Goal: Transaction & Acquisition: Purchase product/service

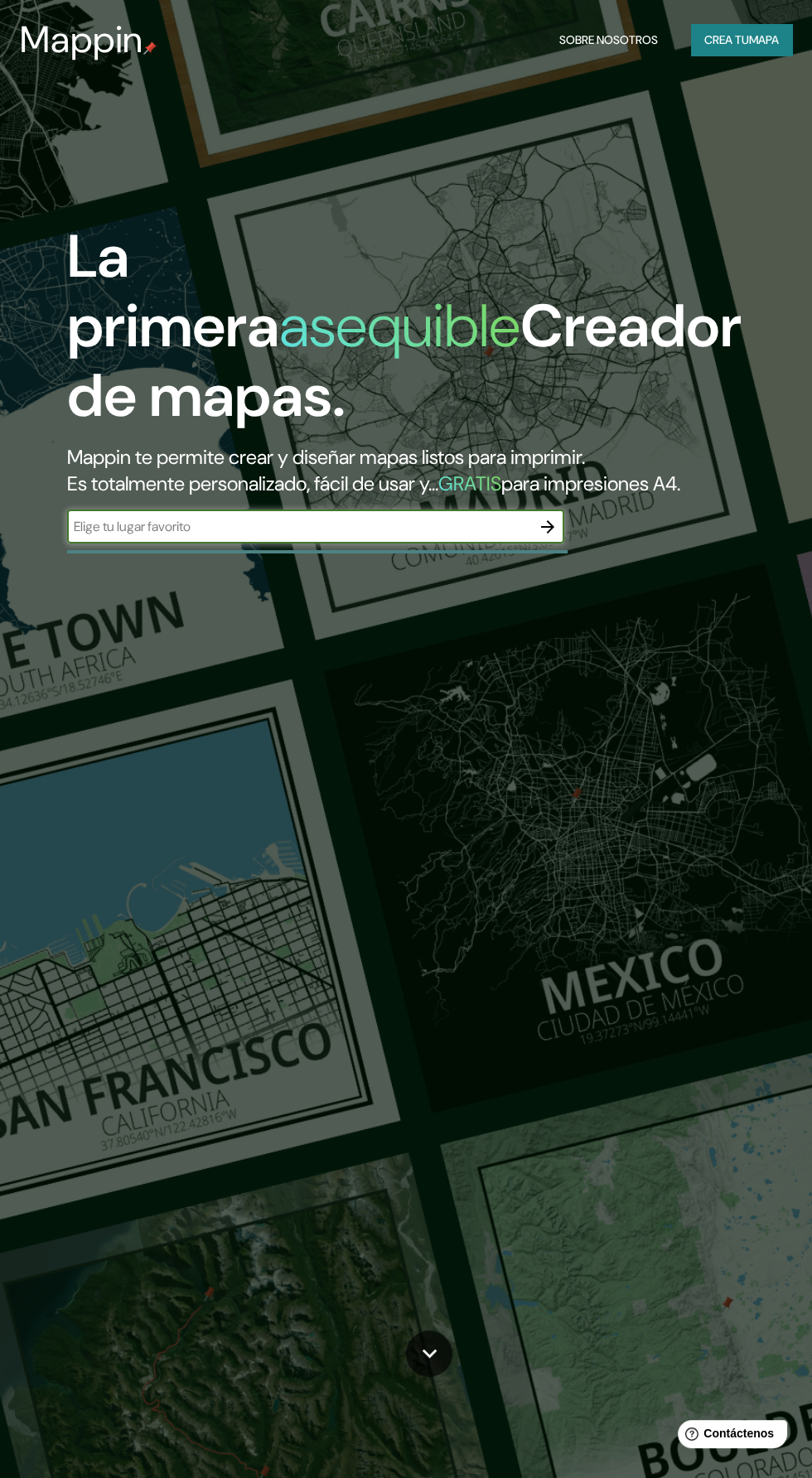
click at [759, 40] on font "mapa" at bounding box center [763, 40] width 30 height 15
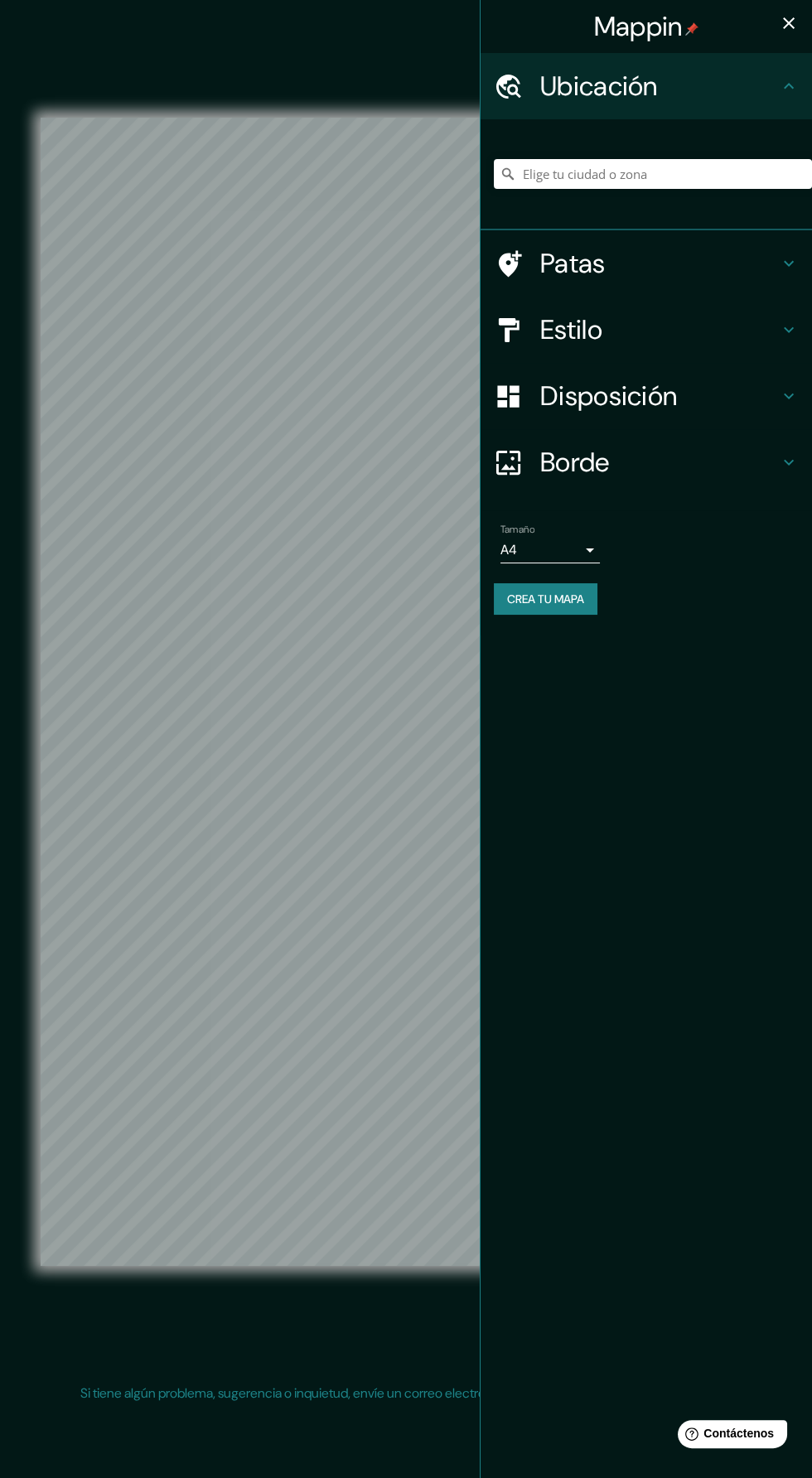
click at [705, 476] on h4 "Borde" at bounding box center [659, 461] width 239 height 33
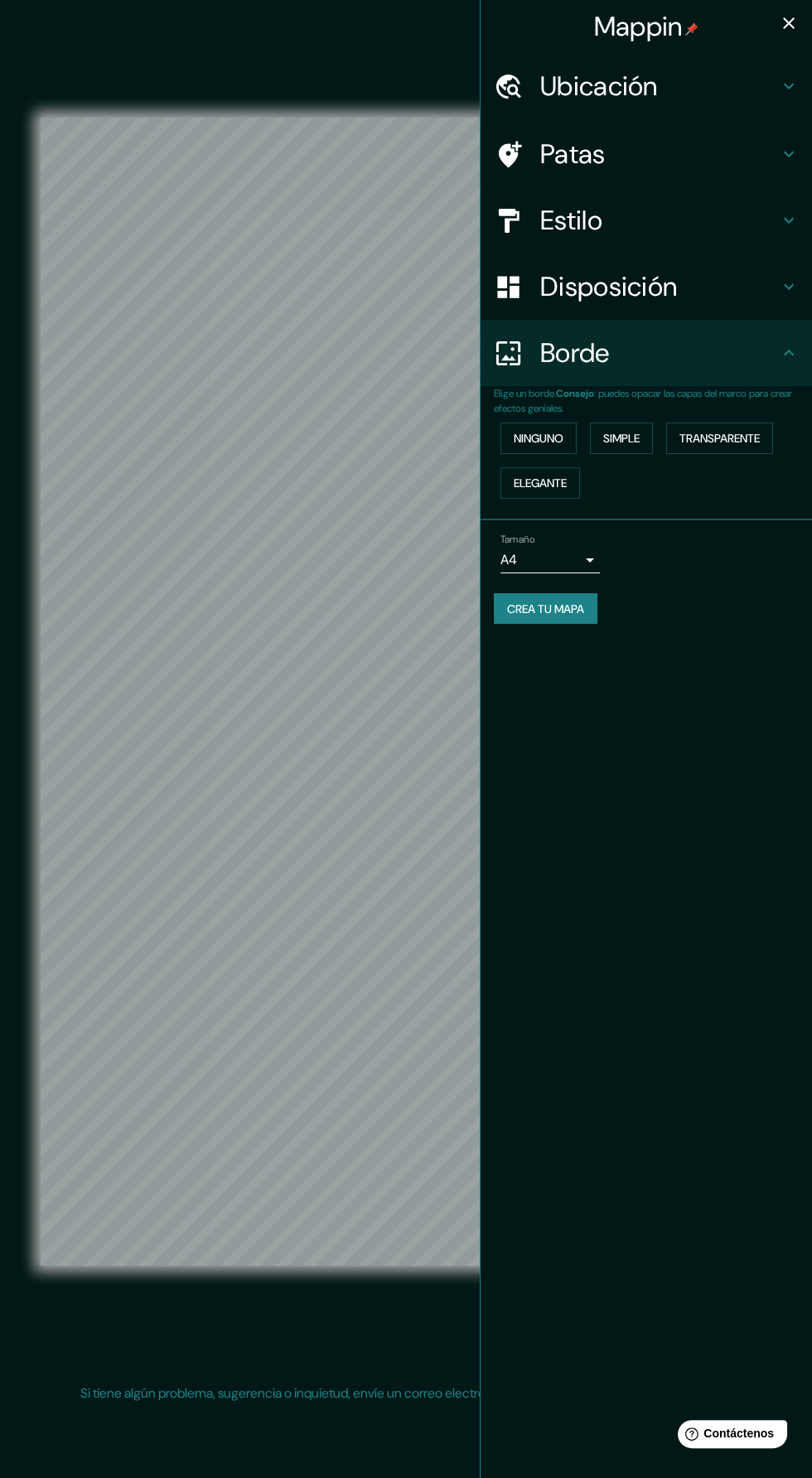
click at [758, 288] on h4 "Disposición" at bounding box center [659, 287] width 239 height 33
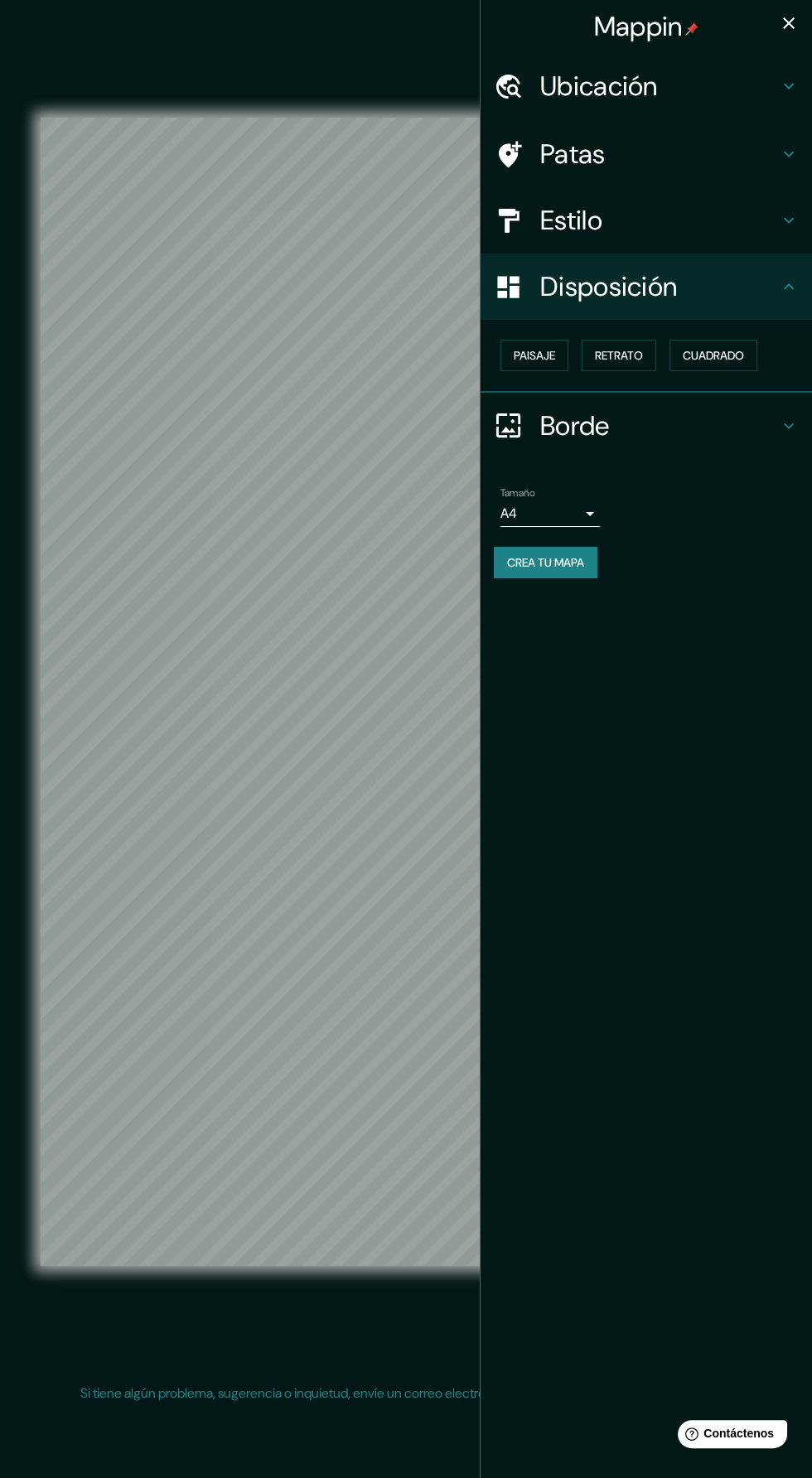
click at [747, 218] on h4 "Estilo" at bounding box center [659, 220] width 239 height 33
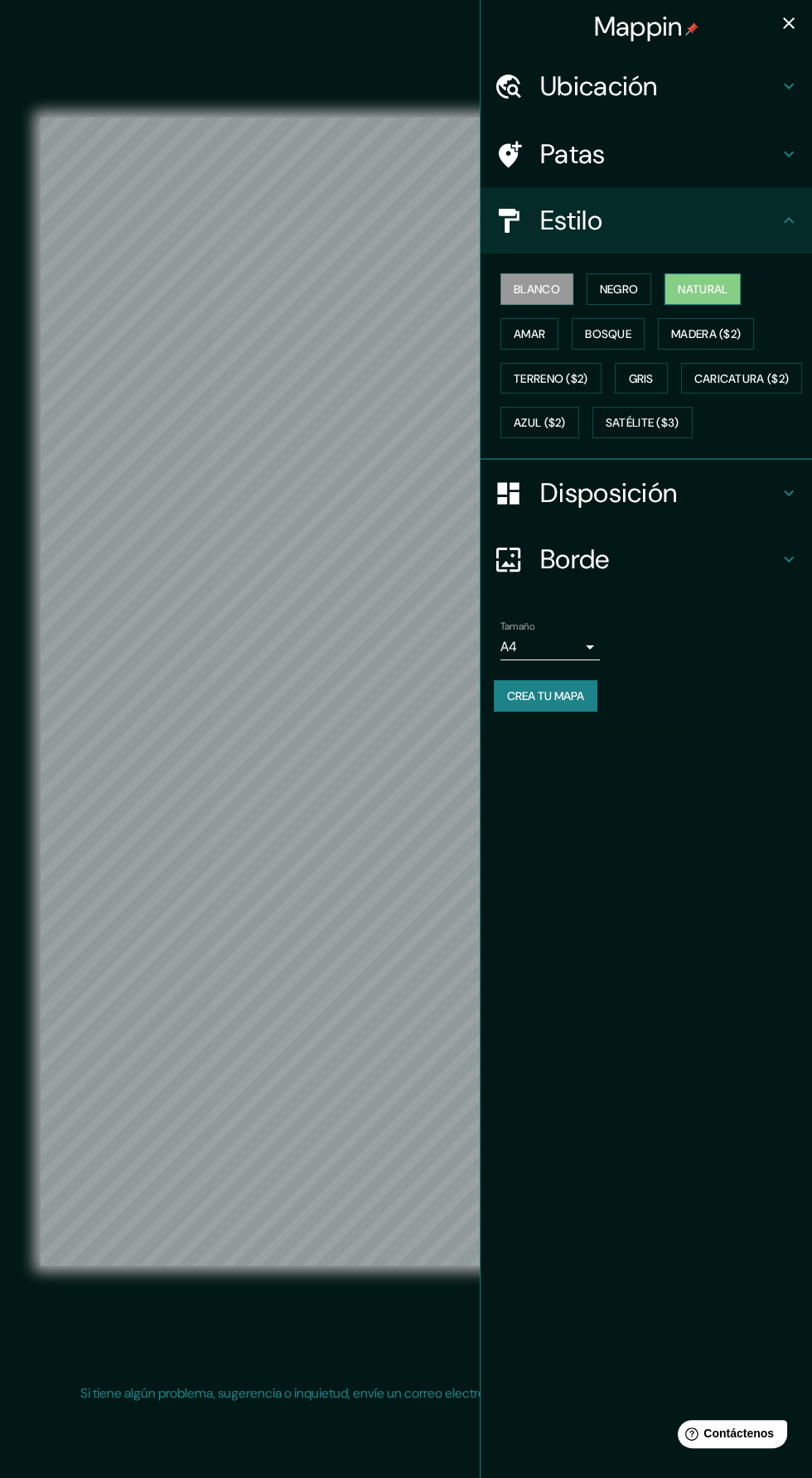
click at [724, 289] on font "Natural" at bounding box center [702, 289] width 50 height 15
click at [787, 23] on icon "button" at bounding box center [788, 23] width 11 height 11
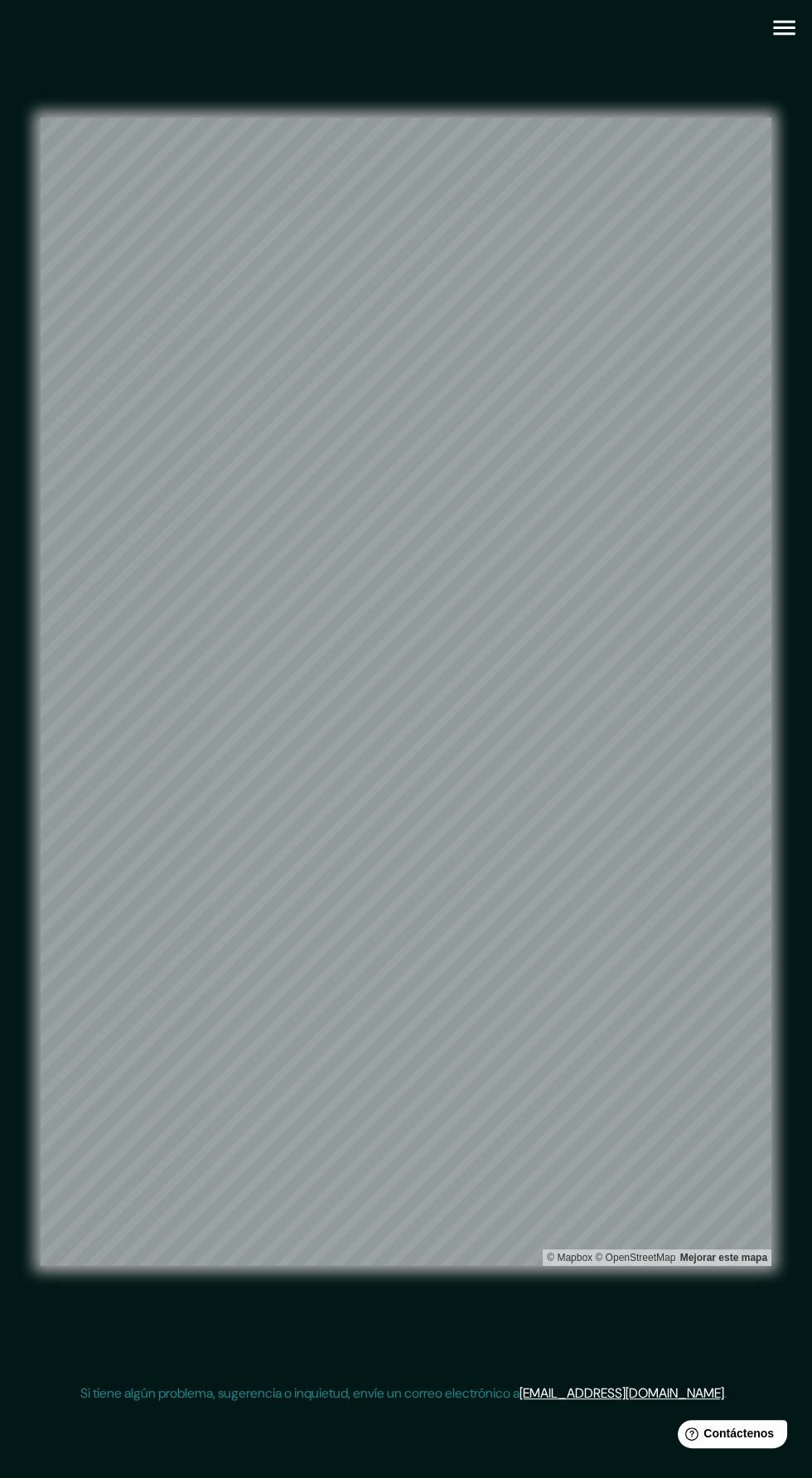
click at [781, 29] on icon "button" at bounding box center [783, 28] width 29 height 29
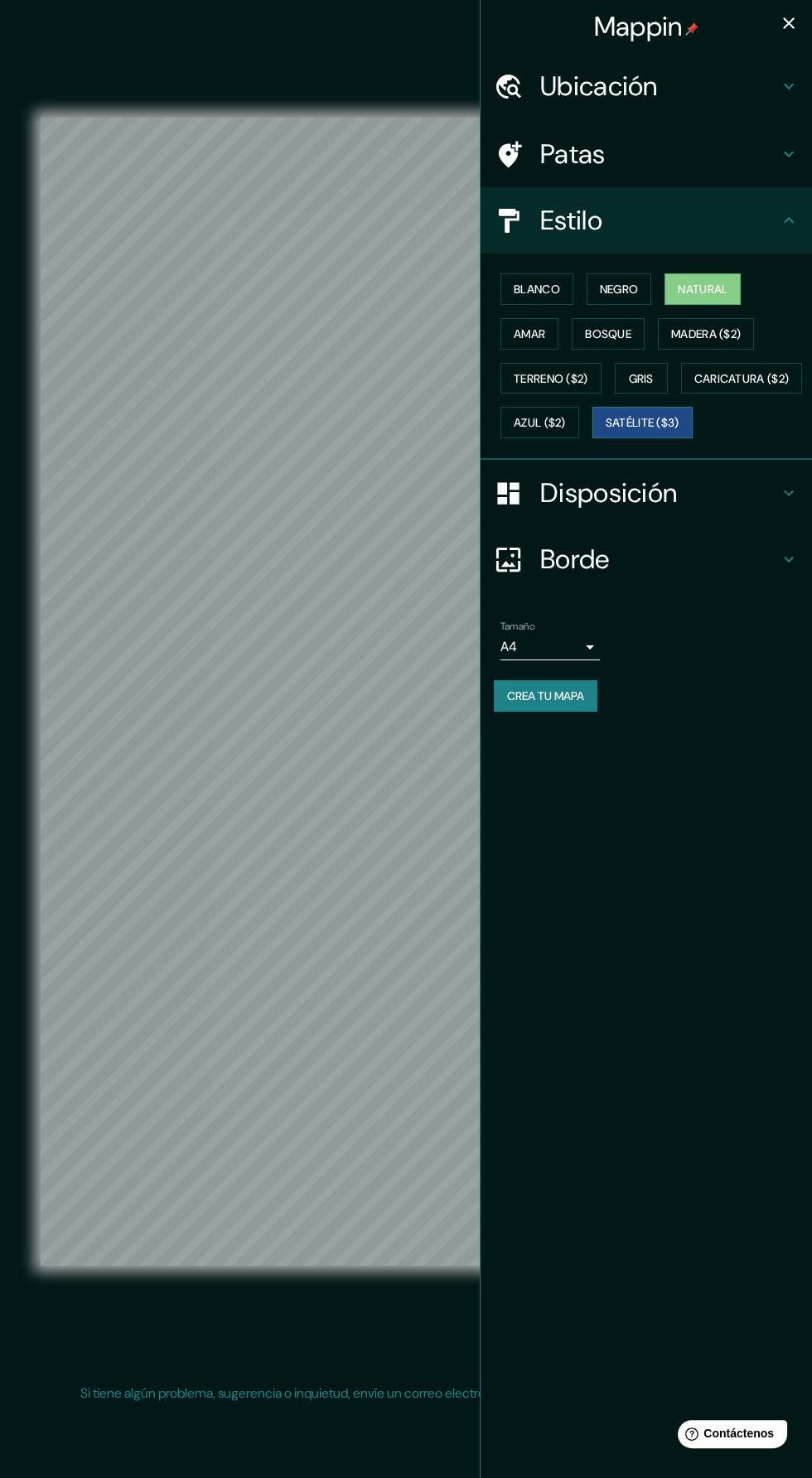
click at [606, 431] on font "Satélite ($3)" at bounding box center [642, 423] width 74 height 15
click at [787, 23] on icon "button" at bounding box center [788, 23] width 11 height 11
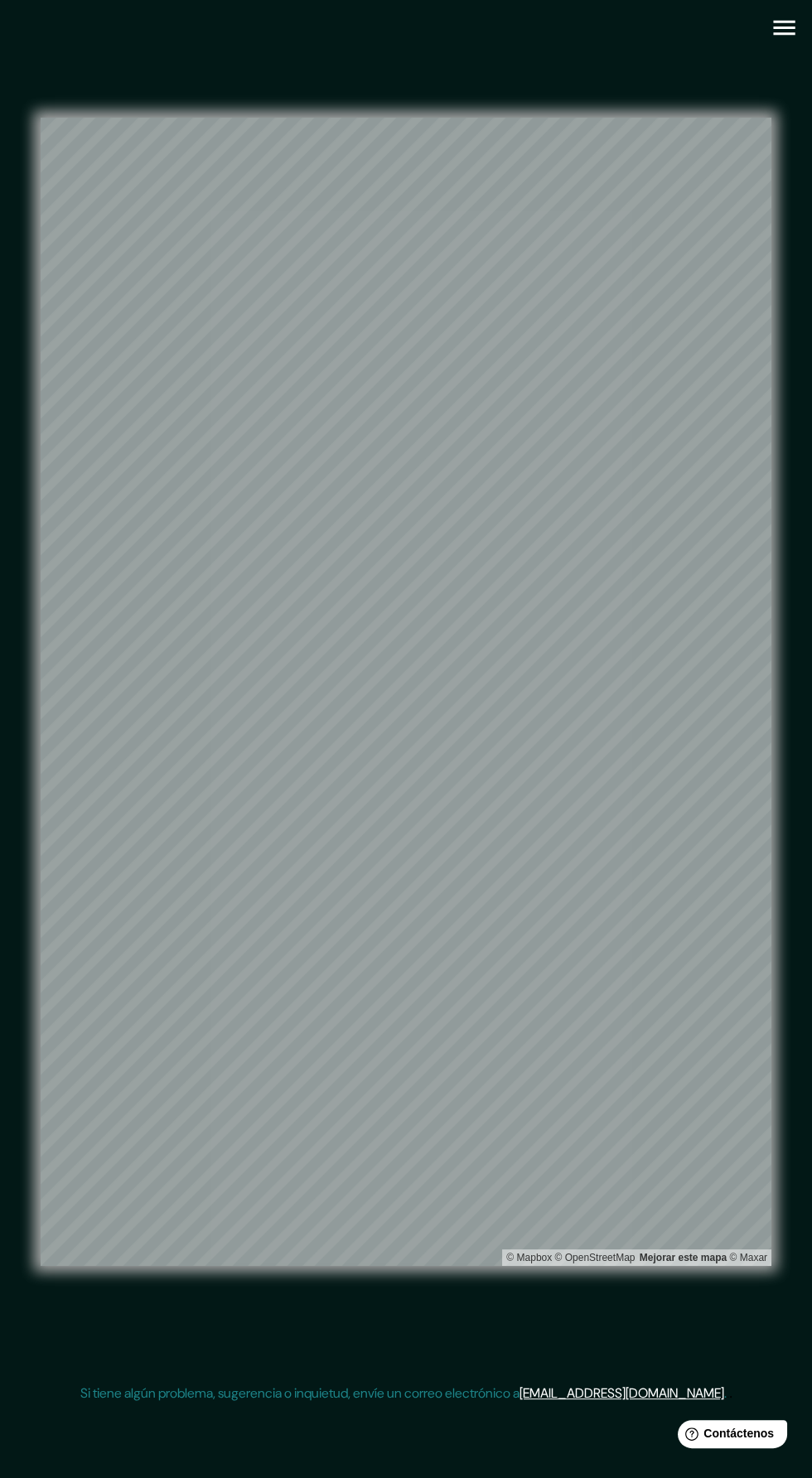
click at [775, 48] on div "© Mapbox © OpenStreetMap Mejorar este mapa © Maxar" at bounding box center [406, 692] width 783 height 1383
click at [785, 40] on icon "button" at bounding box center [783, 28] width 29 height 29
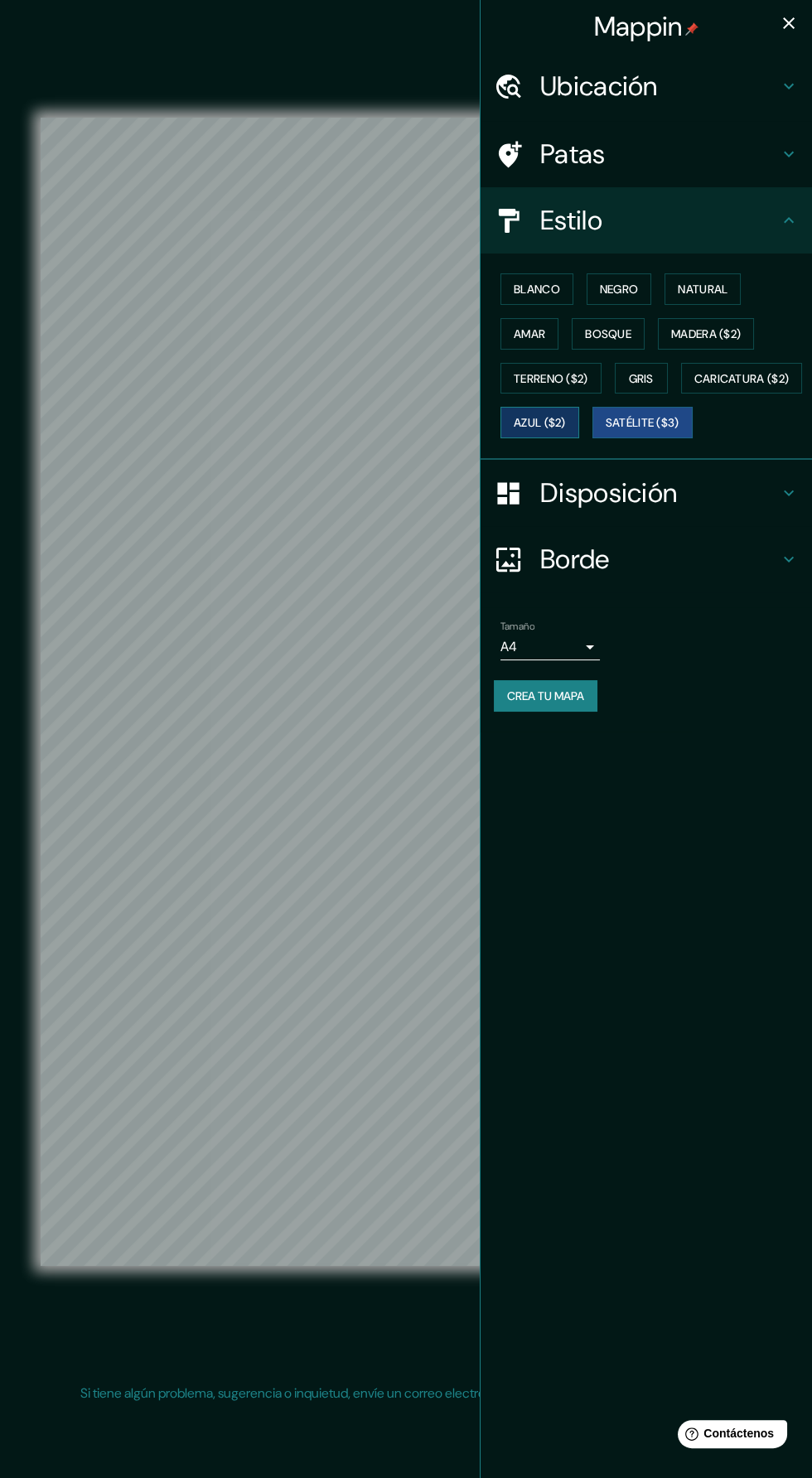
click at [566, 420] on font "Azul ($2)" at bounding box center [540, 423] width 53 height 15
click at [648, 289] on button "Negro" at bounding box center [619, 289] width 65 height 32
click at [792, 24] on icon "button" at bounding box center [788, 23] width 20 height 20
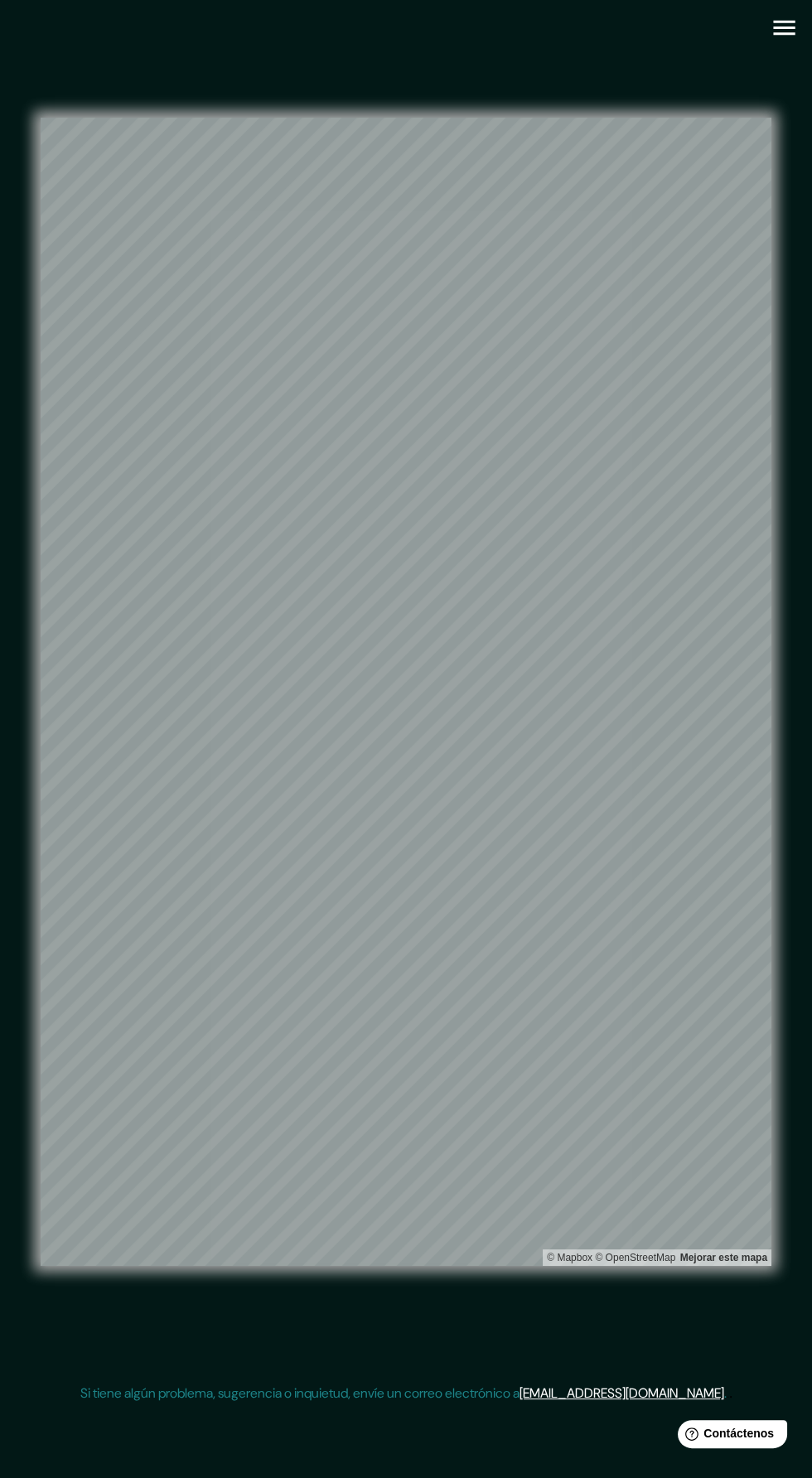
click at [779, 26] on icon "button" at bounding box center [783, 28] width 29 height 29
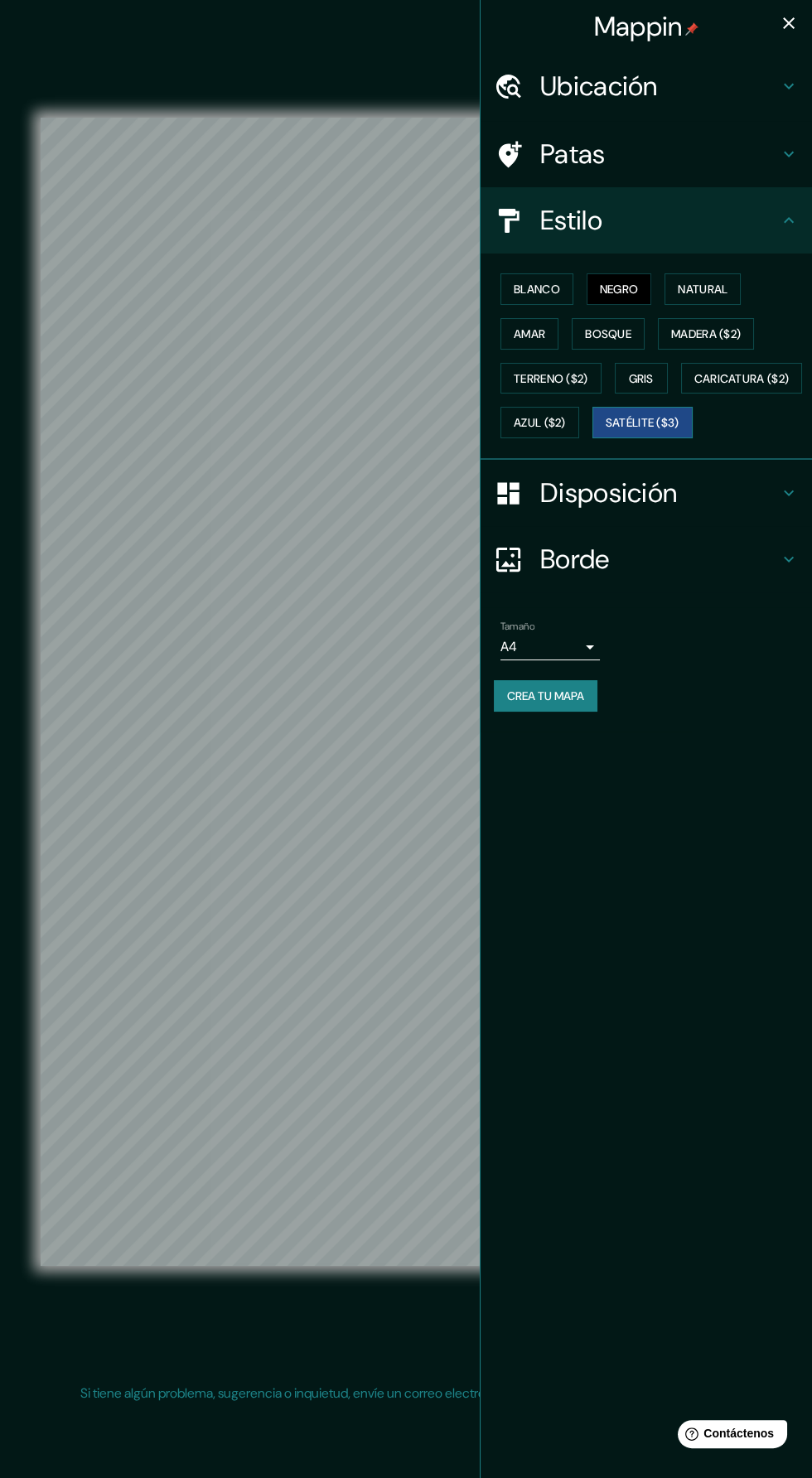
click at [606, 431] on font "Satélite ($3)" at bounding box center [642, 423] width 74 height 15
click at [787, 23] on icon "button" at bounding box center [788, 23] width 11 height 11
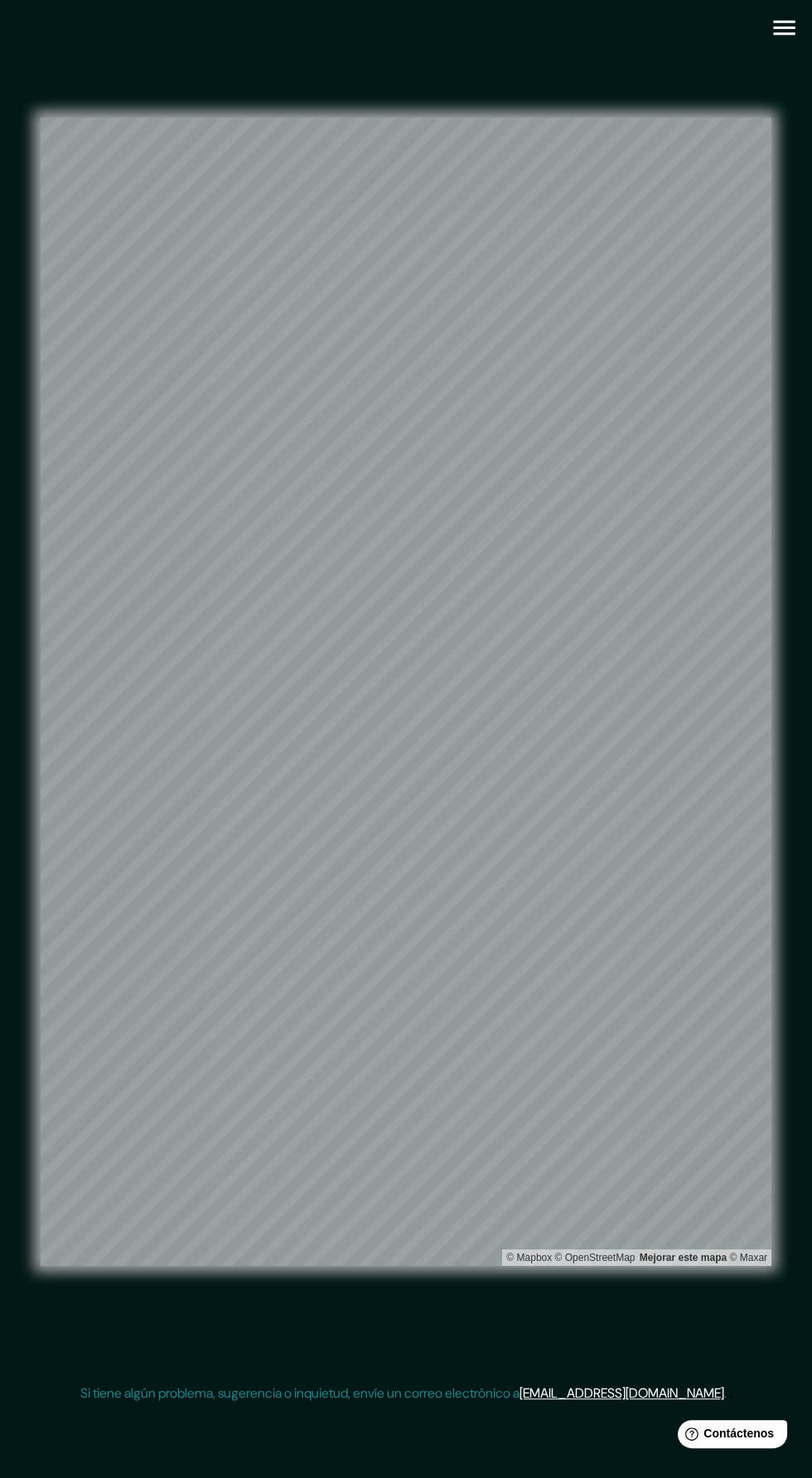
click at [761, 92] on div "© Mapbox © OpenStreetMap Mejorar este mapa © Maxar" at bounding box center [405, 692] width 731 height 1330
click at [775, 72] on div "© Mapbox © OpenStreetMap Mejorar este mapa © Maxar" at bounding box center [406, 692] width 783 height 1383
click at [783, 28] on icon "button" at bounding box center [783, 29] width 22 height 15
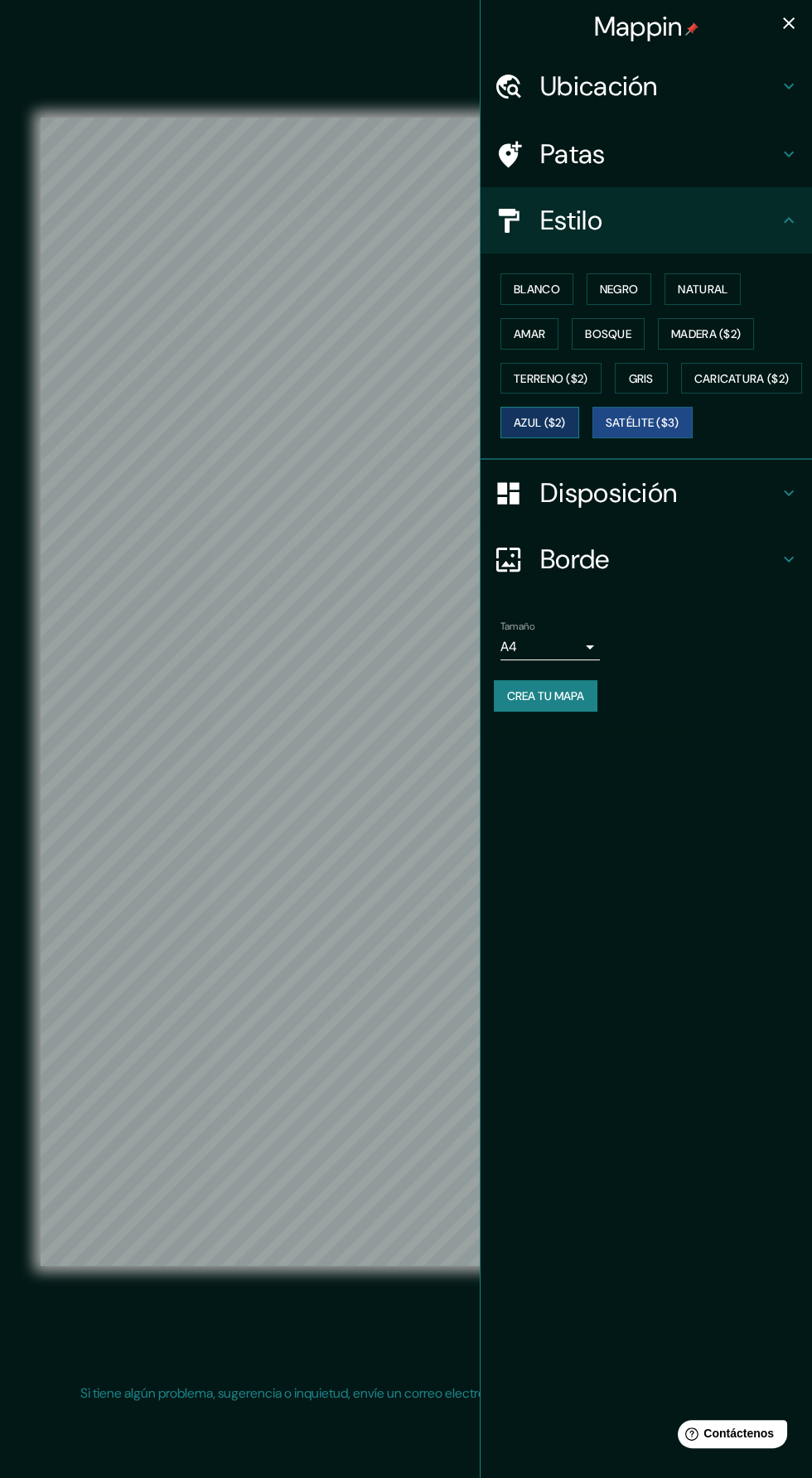
click at [566, 426] on font "Azul ($2)" at bounding box center [540, 422] width 53 height 22
click at [742, 318] on button "Madera ($2)" at bounding box center [705, 333] width 96 height 32
click at [619, 289] on font "Negro" at bounding box center [619, 289] width 39 height 15
click at [564, 296] on button "Blanco" at bounding box center [537, 289] width 73 height 32
click at [625, 289] on font "Negro" at bounding box center [619, 289] width 39 height 15
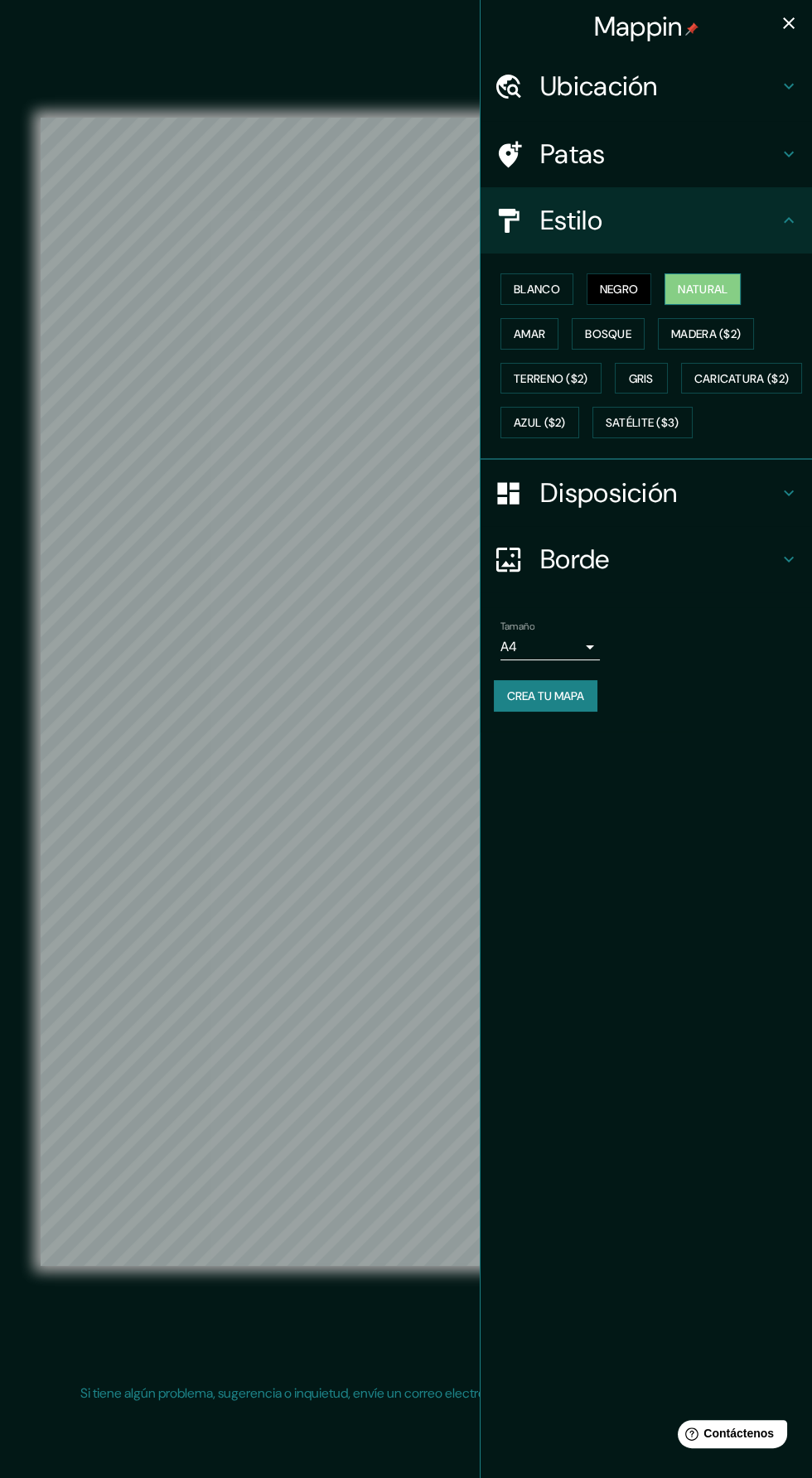
click at [706, 293] on font "Natural" at bounding box center [702, 289] width 50 height 15
click at [719, 333] on font "Madera ($2)" at bounding box center [705, 334] width 70 height 15
click at [780, 27] on icon "button" at bounding box center [788, 23] width 20 height 20
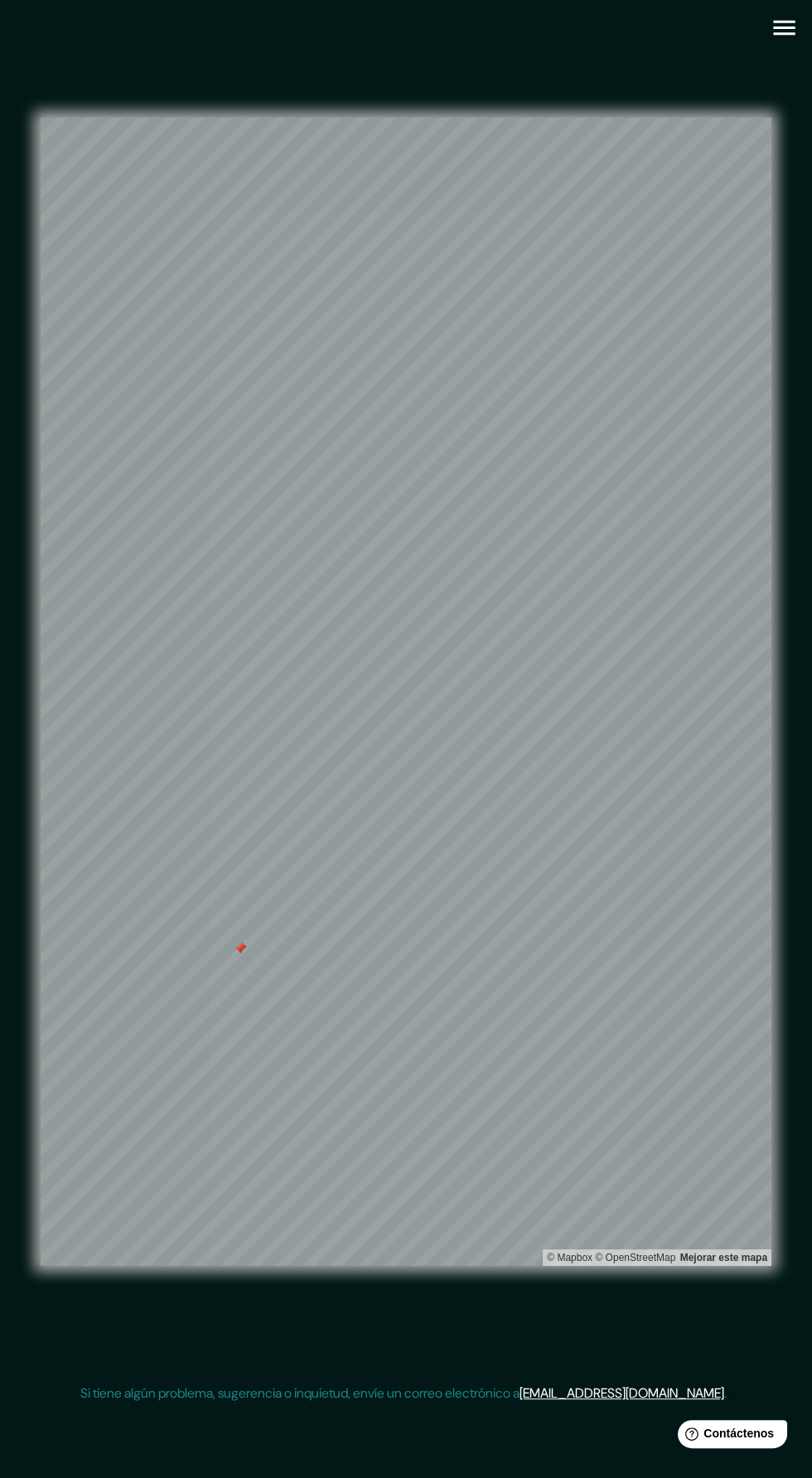
click at [795, 46] on div "© Mapbox © OpenStreetMap Mejorar este mapa" at bounding box center [406, 692] width 783 height 1383
click at [783, 28] on icon "button" at bounding box center [783, 29] width 22 height 15
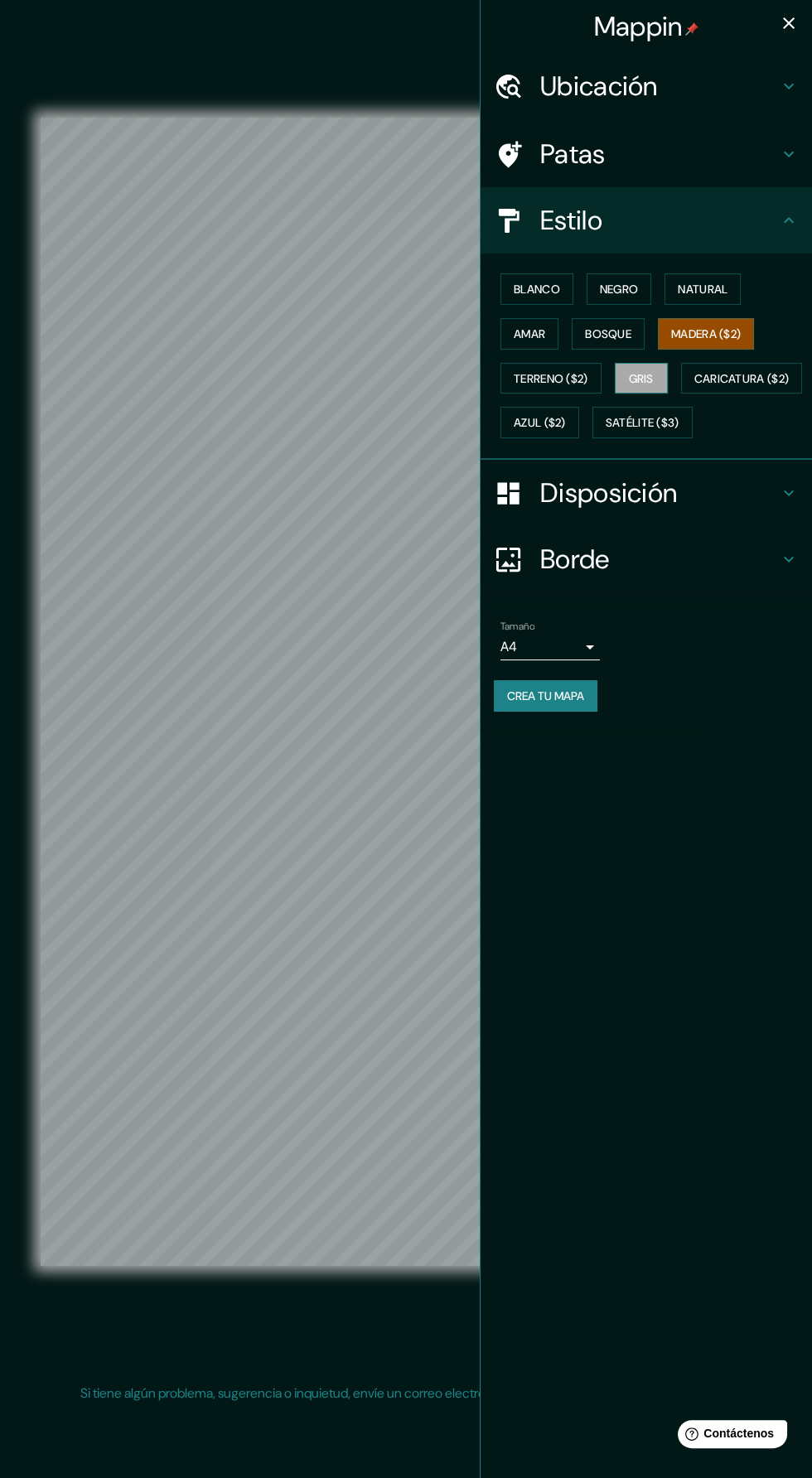
click at [652, 375] on font "Gris" at bounding box center [641, 378] width 25 height 15
click at [780, 20] on icon "button" at bounding box center [788, 23] width 20 height 20
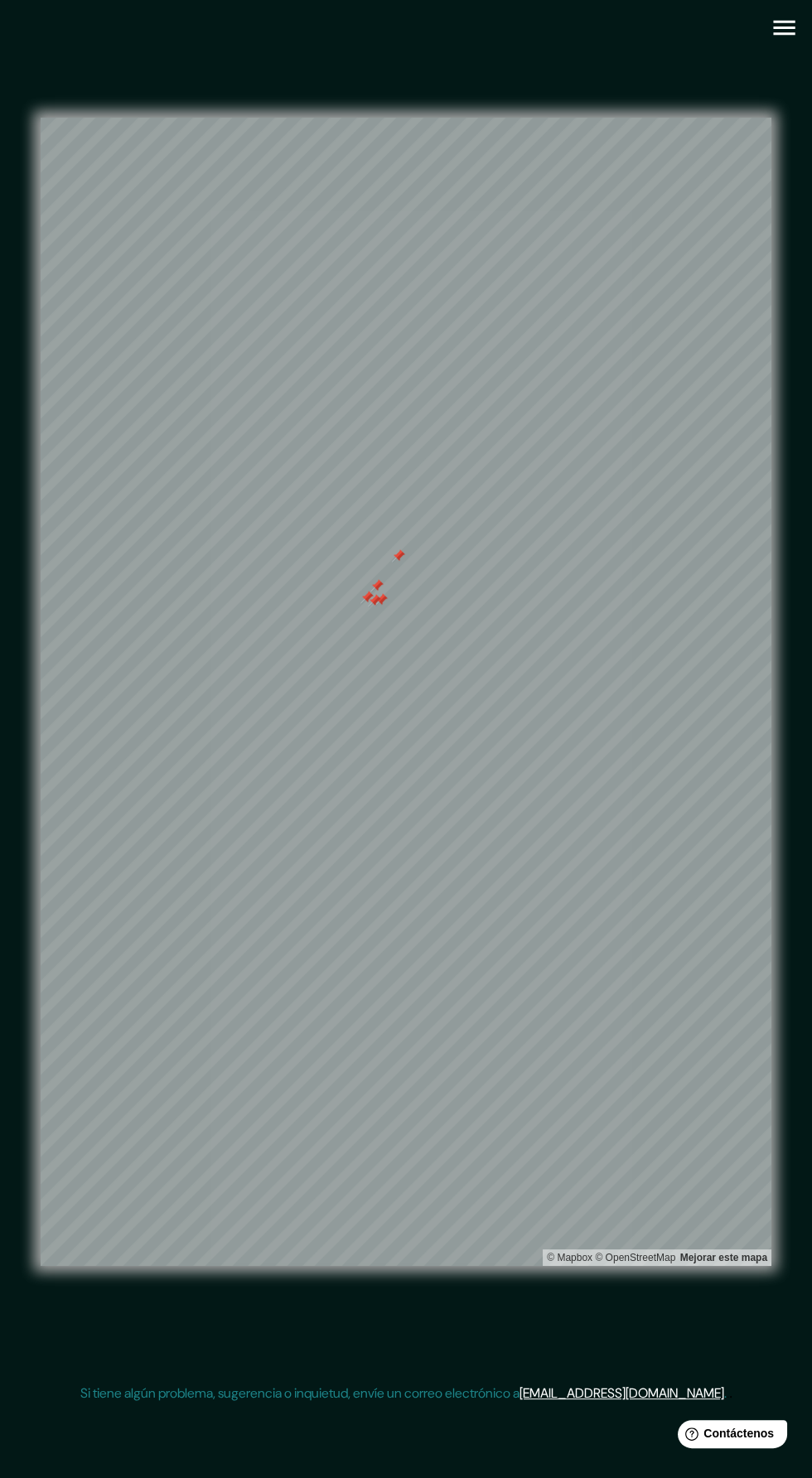
click at [360, 604] on div at bounding box center [367, 597] width 13 height 13
click at [366, 612] on div at bounding box center [361, 606] width 13 height 13
click at [359, 606] on div at bounding box center [357, 599] width 13 height 13
click at [382, 653] on div at bounding box center [383, 646] width 13 height 13
click at [374, 641] on div at bounding box center [371, 634] width 13 height 13
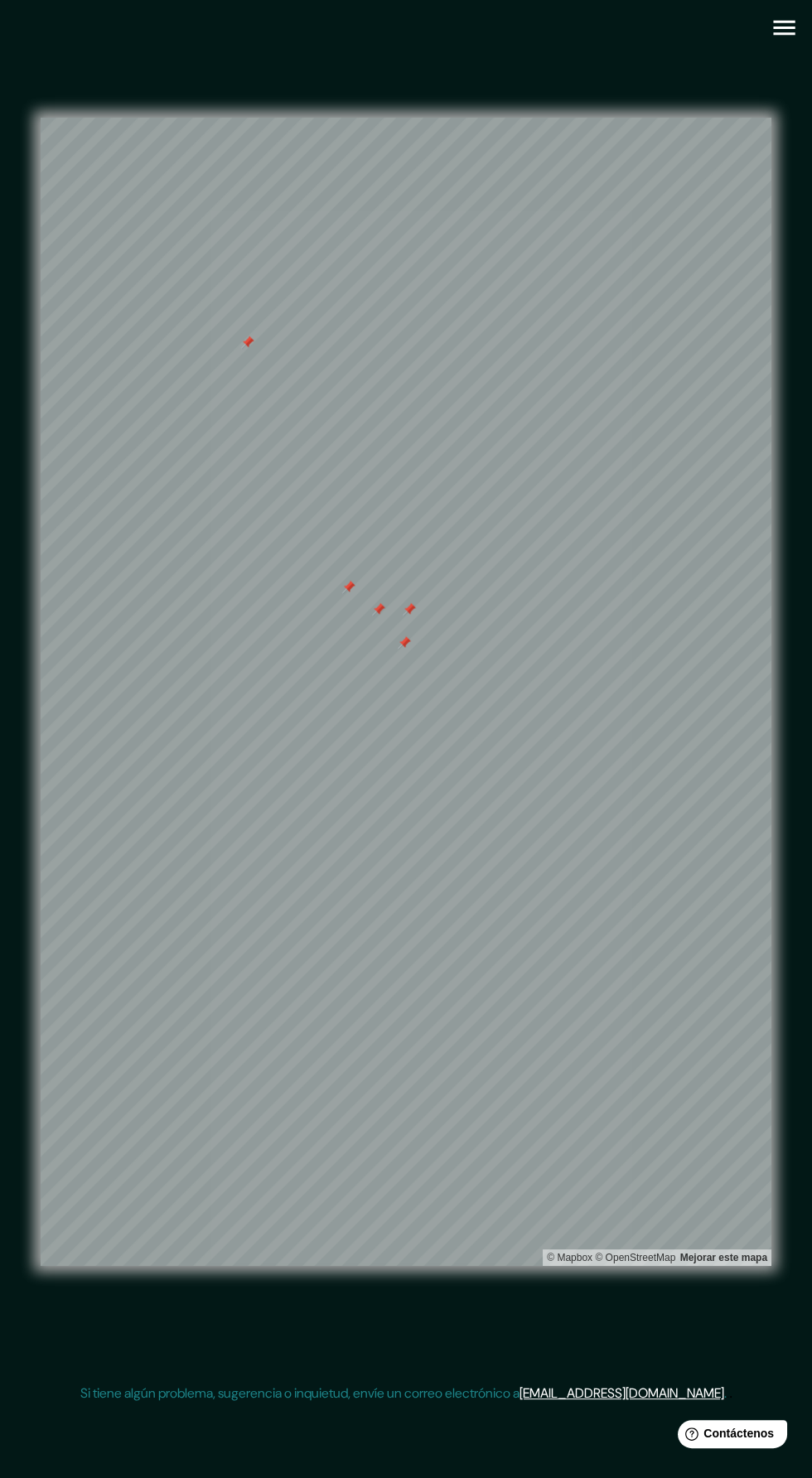
click at [246, 349] on div at bounding box center [247, 342] width 13 height 13
click at [383, 616] on div at bounding box center [378, 610] width 13 height 13
click at [347, 554] on div at bounding box center [352, 547] width 13 height 13
click at [354, 557] on div at bounding box center [353, 550] width 13 height 13
click at [365, 643] on div at bounding box center [361, 636] width 13 height 13
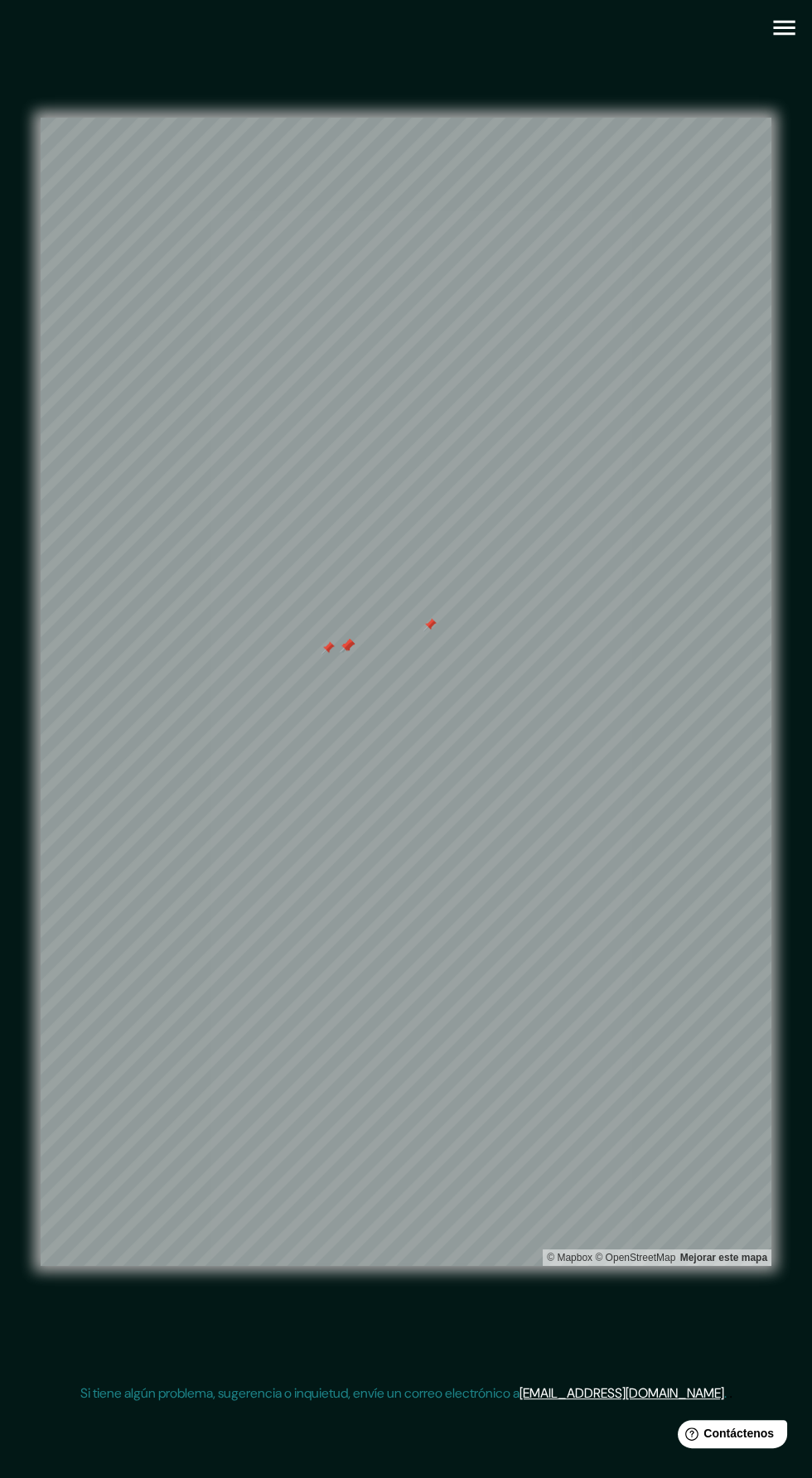
click at [351, 653] on div at bounding box center [346, 646] width 13 height 13
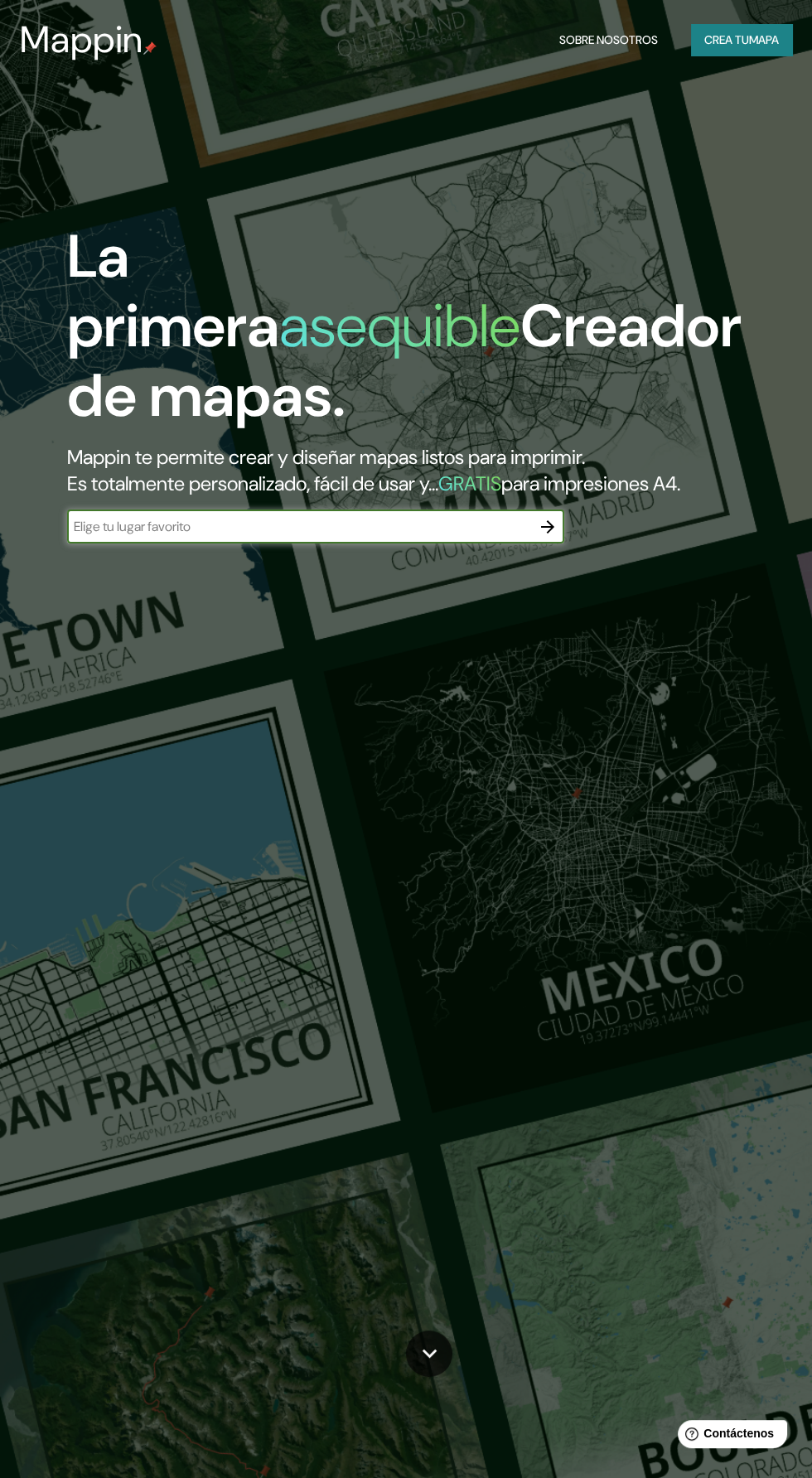
click at [771, 34] on font "mapa" at bounding box center [763, 40] width 30 height 15
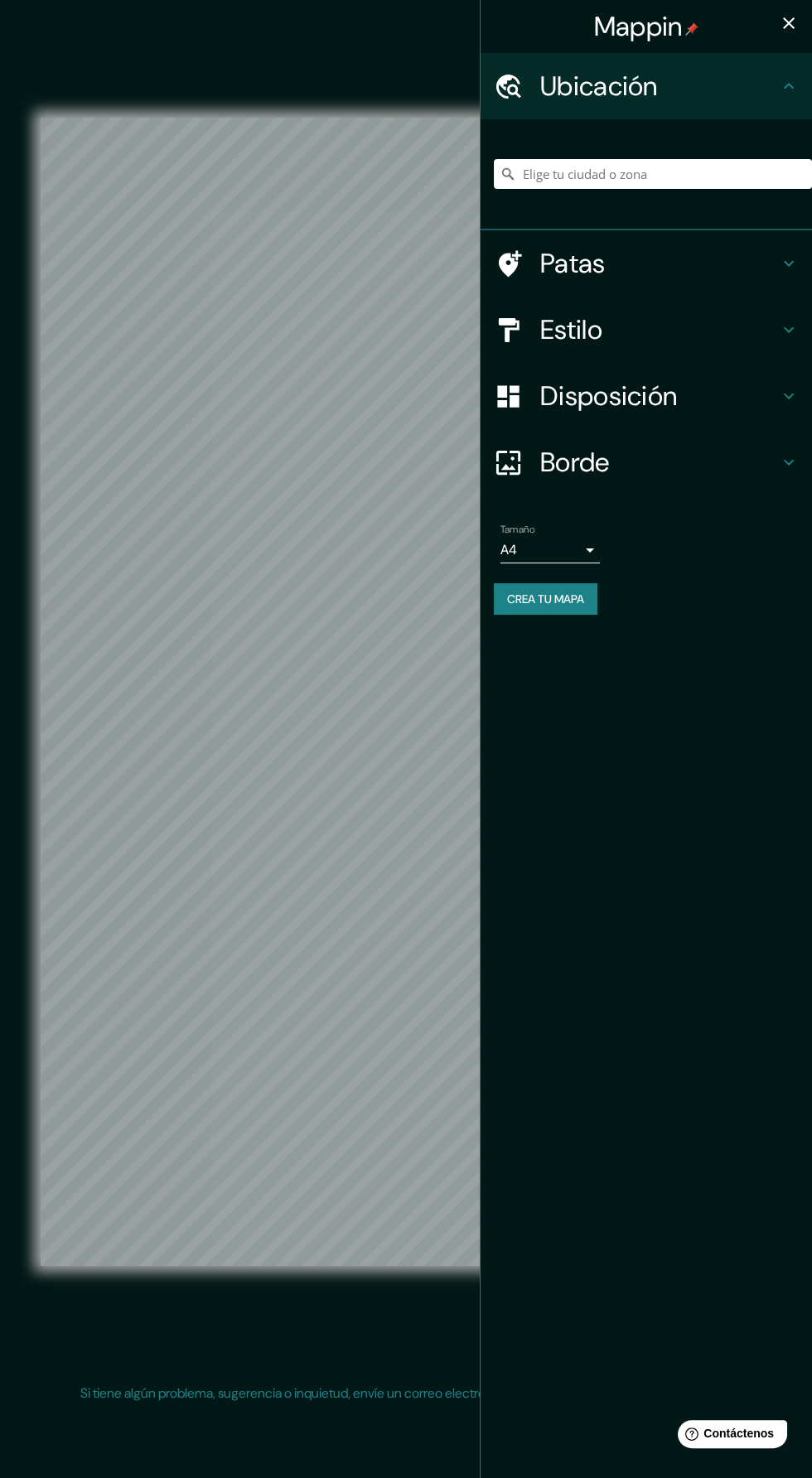
click at [764, 59] on div "Ubicación" at bounding box center [646, 85] width 331 height 66
click at [779, 26] on icon "button" at bounding box center [788, 23] width 20 height 20
